Goal: Information Seeking & Learning: Learn about a topic

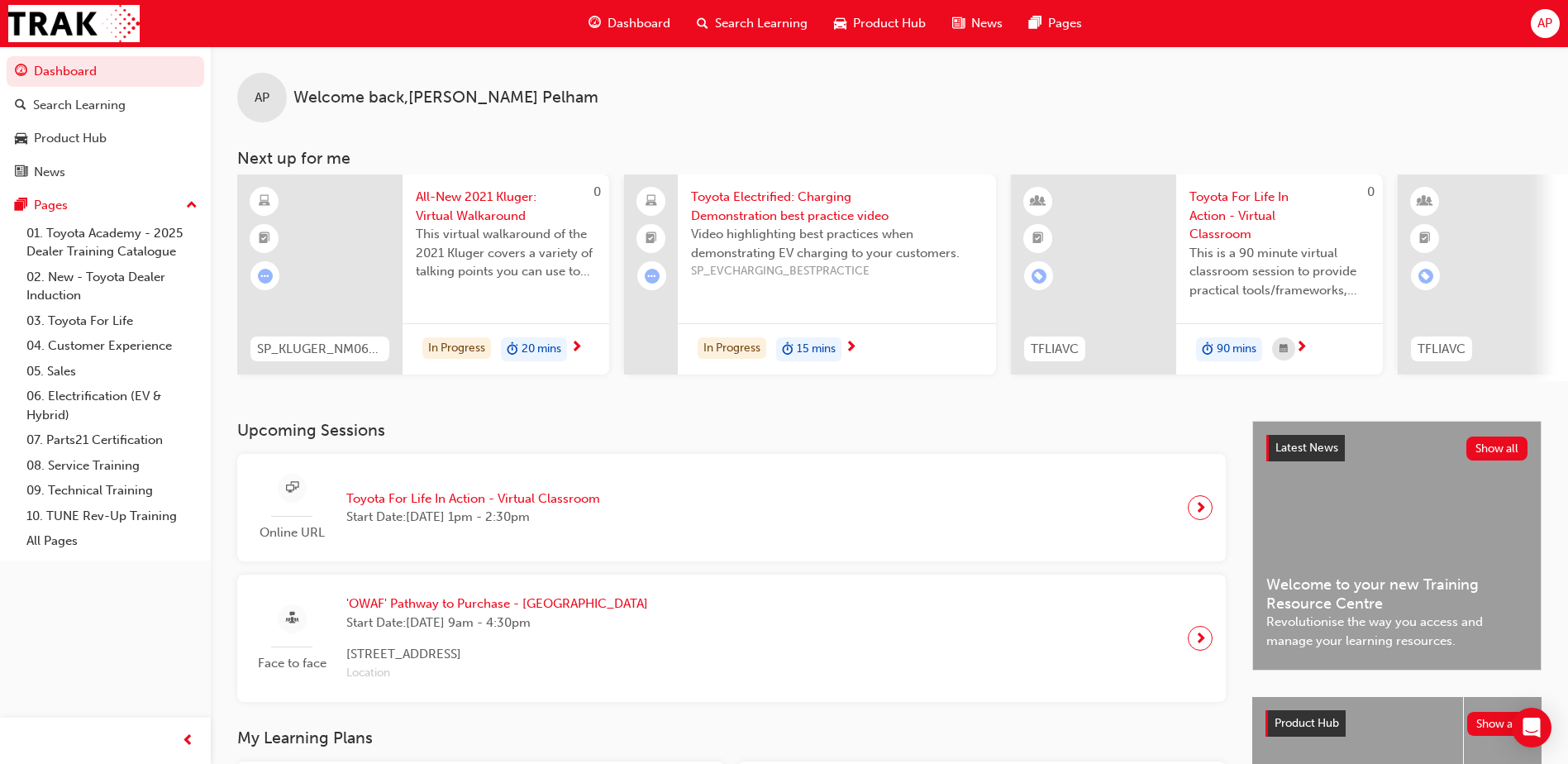
click at [806, 489] on div "Online URL Toyota For Life In Action - Virtual Classroom Start Date: Tue 2 Sep …" at bounding box center [731, 508] width 962 height 82
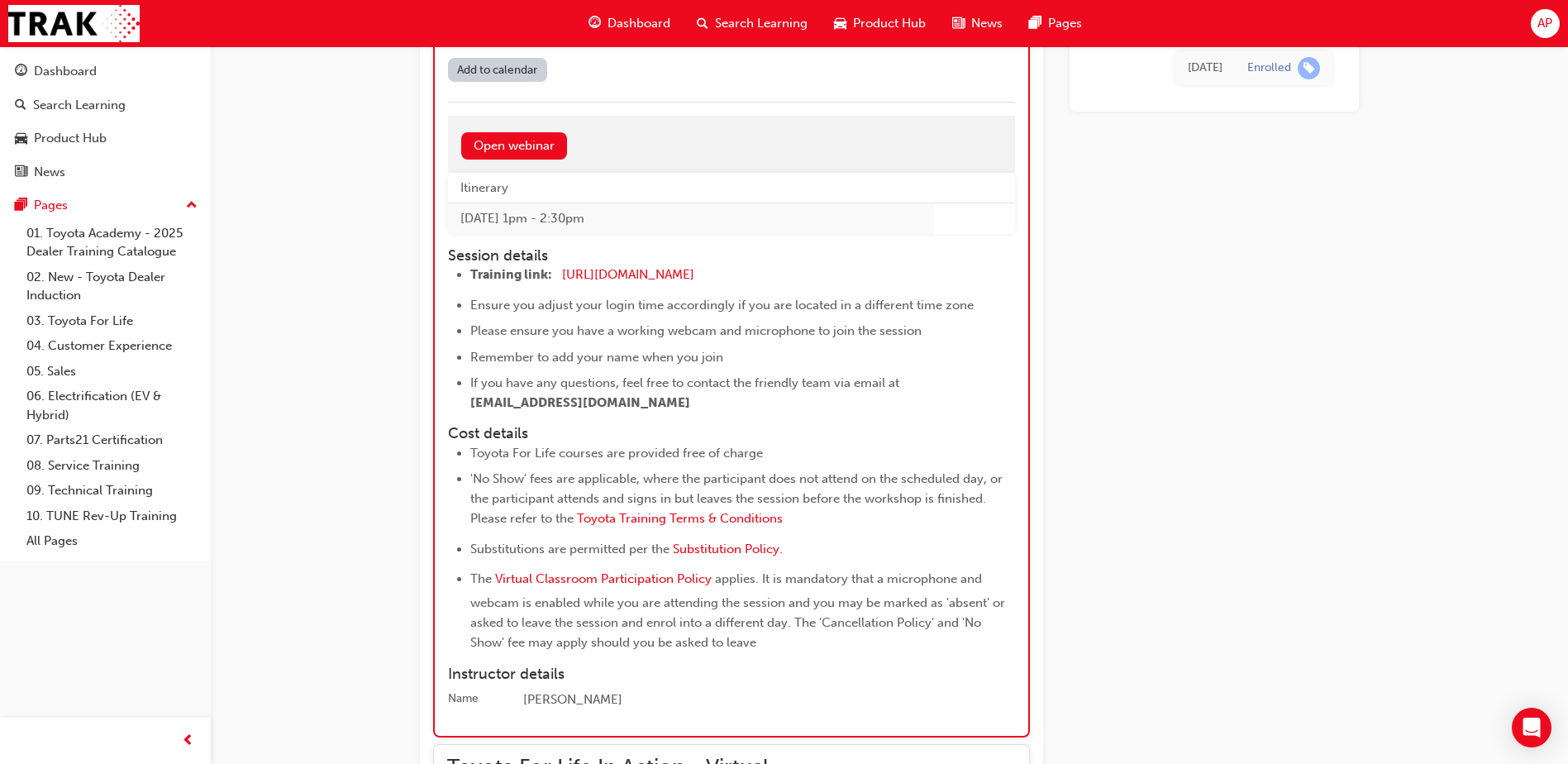
scroll to position [3969, 0]
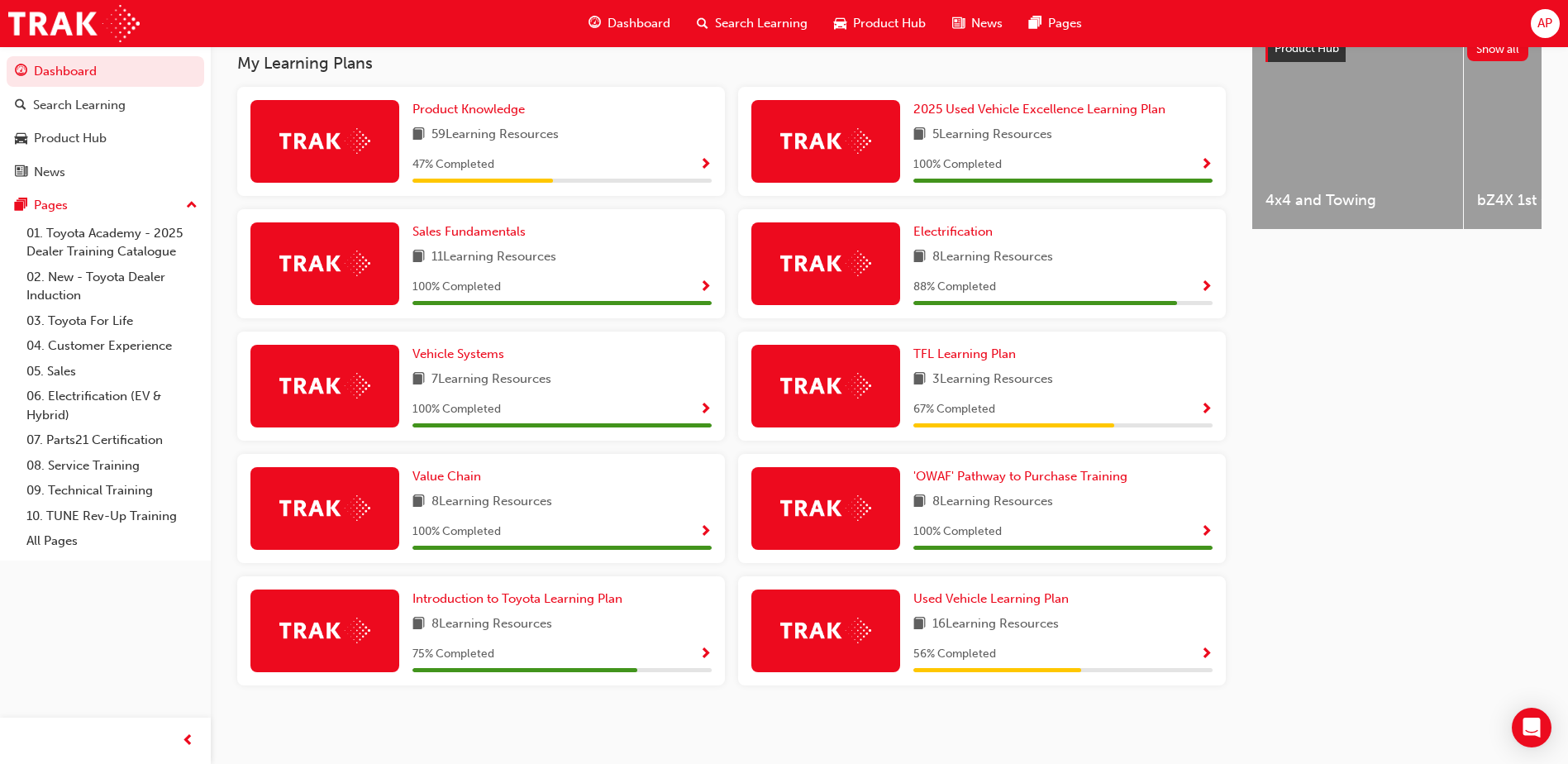
scroll to position [684, 0]
